Goal: Find specific page/section: Find specific page/section

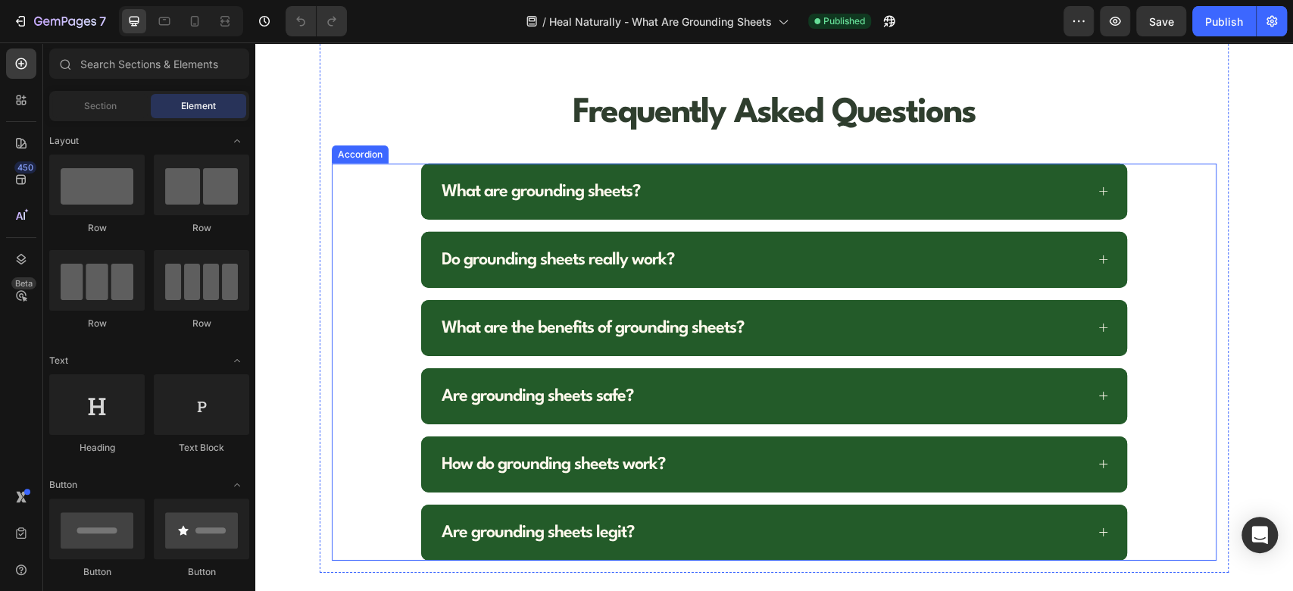
scroll to position [6899, 0]
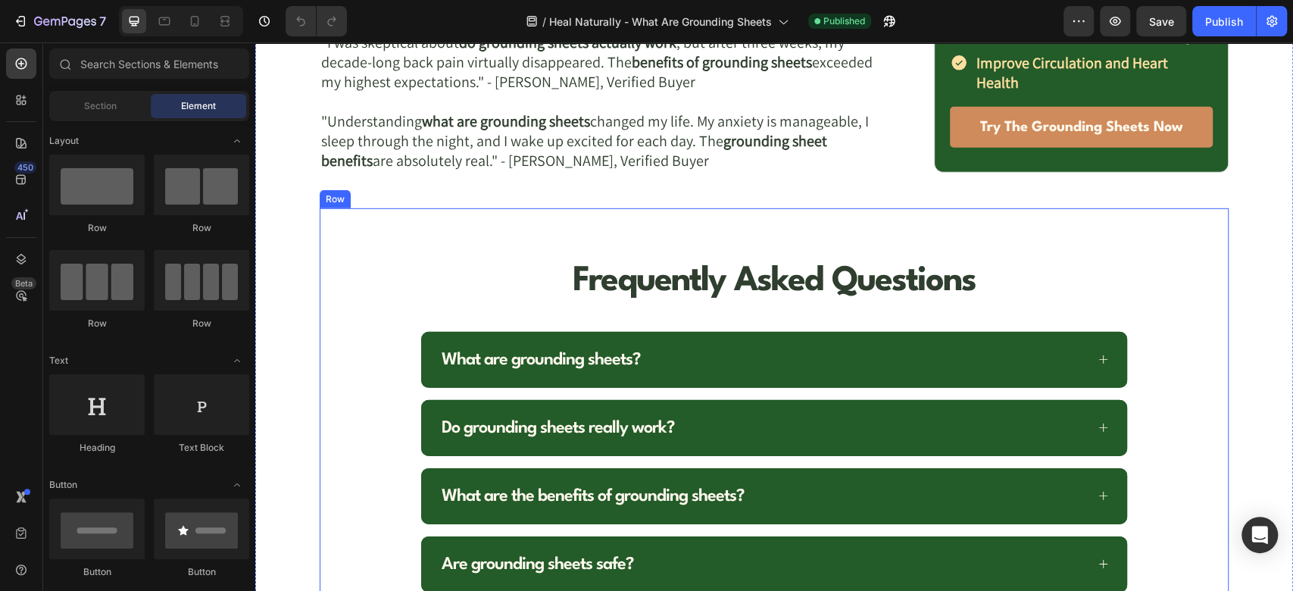
click at [348, 208] on div "Frequently Asked Questions Heading What are grounding sheets? Do grounding shee…" at bounding box center [774, 474] width 909 height 532
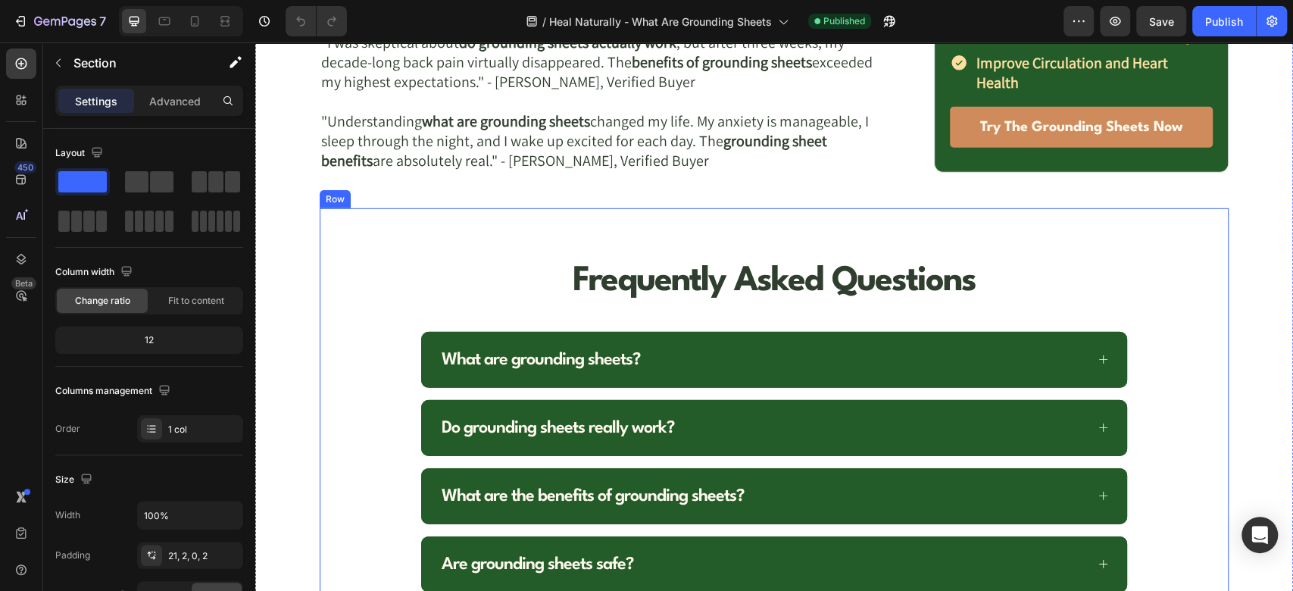
click at [332, 220] on div "Frequently Asked Questions Heading What are grounding sheets? Do grounding shee…" at bounding box center [774, 473] width 884 height 507
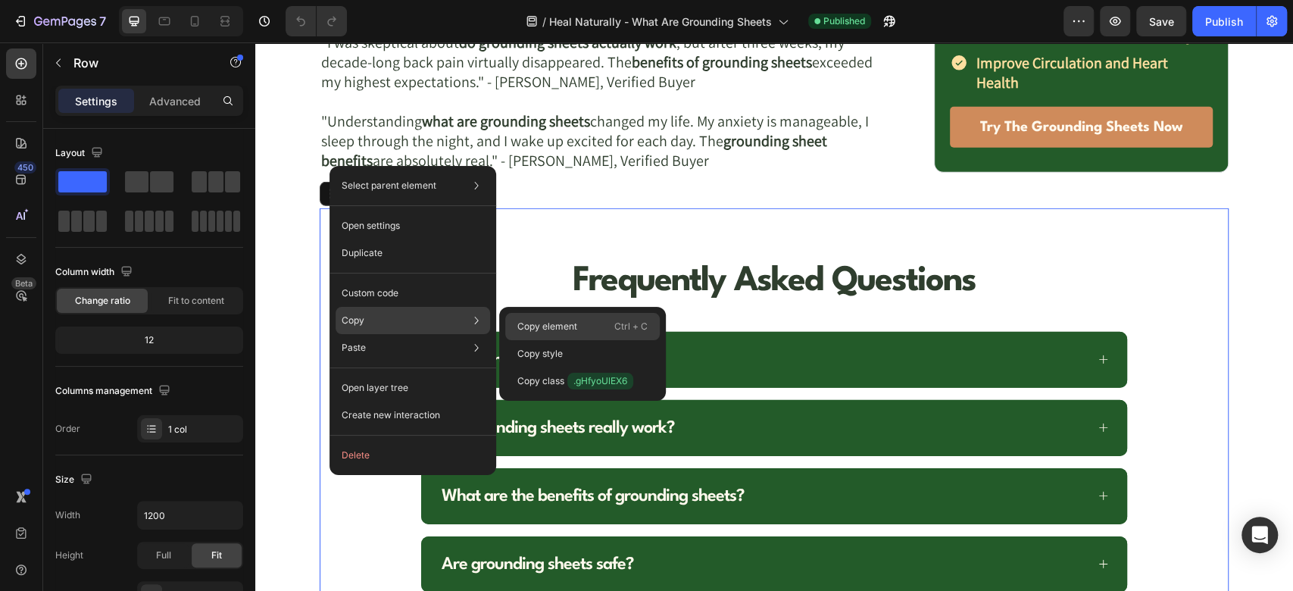
click at [521, 326] on p "Copy element" at bounding box center [547, 327] width 60 height 14
